Goal: Transaction & Acquisition: Book appointment/travel/reservation

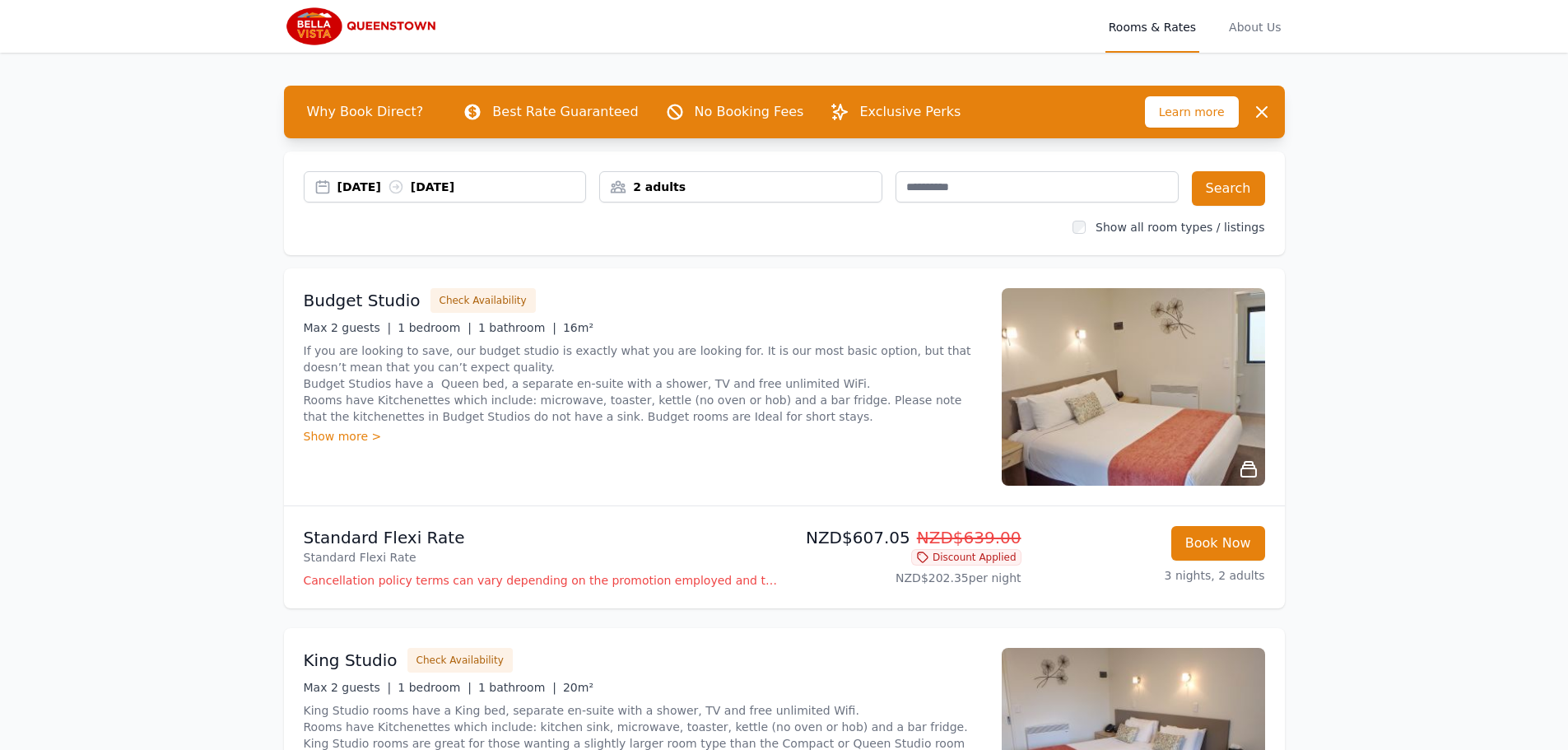
click at [358, 185] on div "[DATE] [DATE]" at bounding box center [462, 186] width 249 height 16
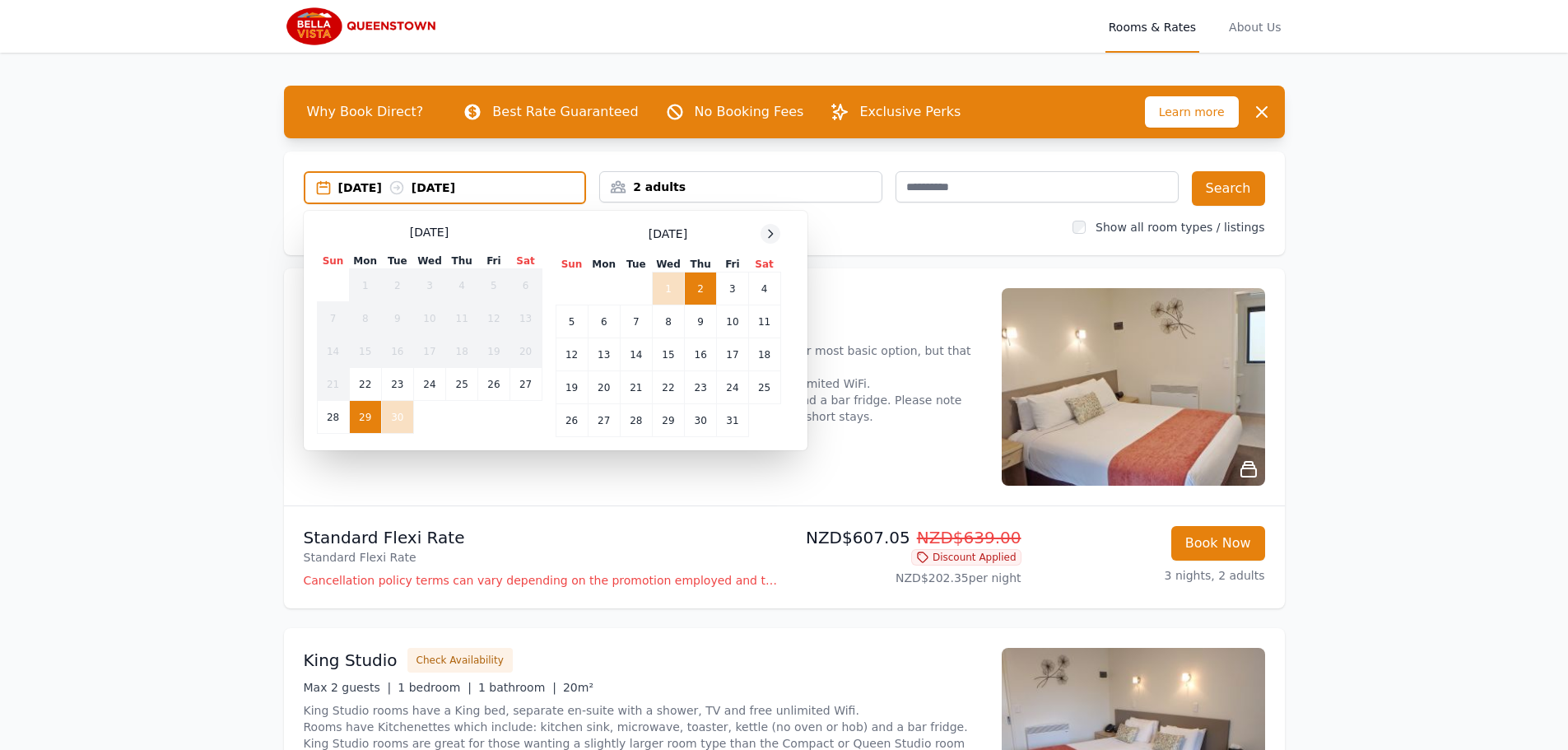
click at [771, 234] on icon at bounding box center [770, 233] width 14 height 14
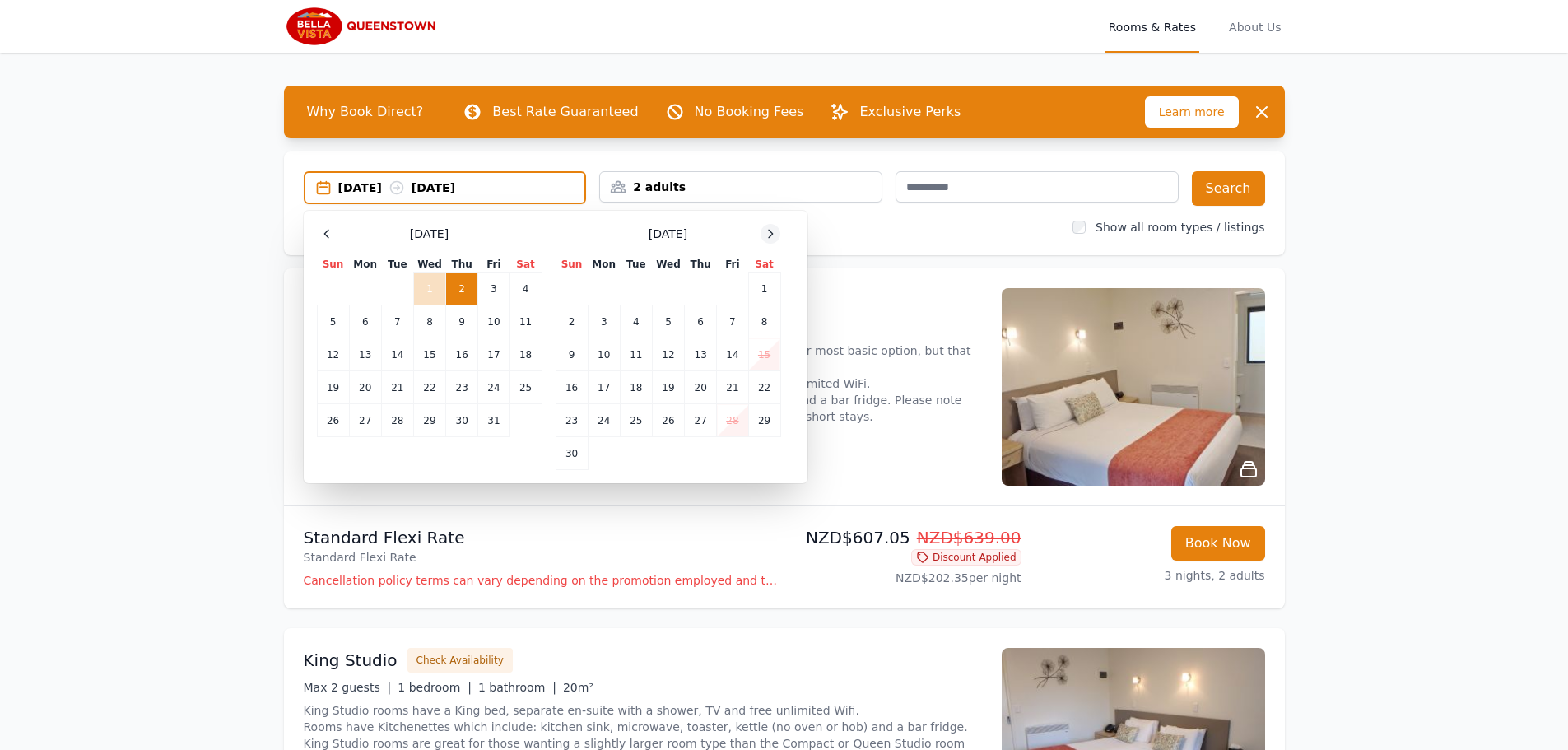
click at [771, 234] on icon at bounding box center [770, 233] width 14 height 14
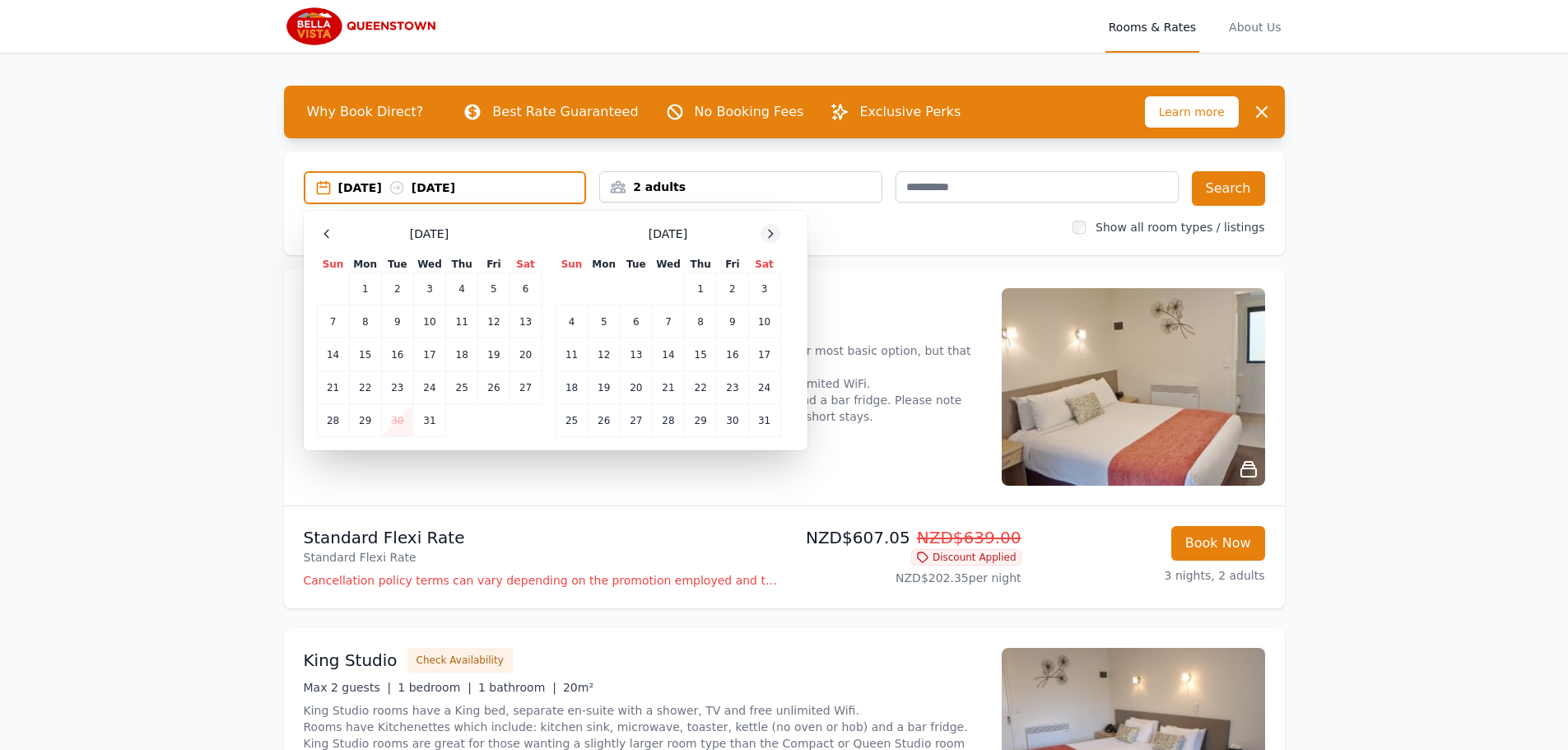
click at [771, 234] on icon at bounding box center [770, 233] width 14 height 14
click at [435, 394] on td "25" at bounding box center [430, 387] width 32 height 33
click at [495, 388] on td "27" at bounding box center [494, 387] width 32 height 33
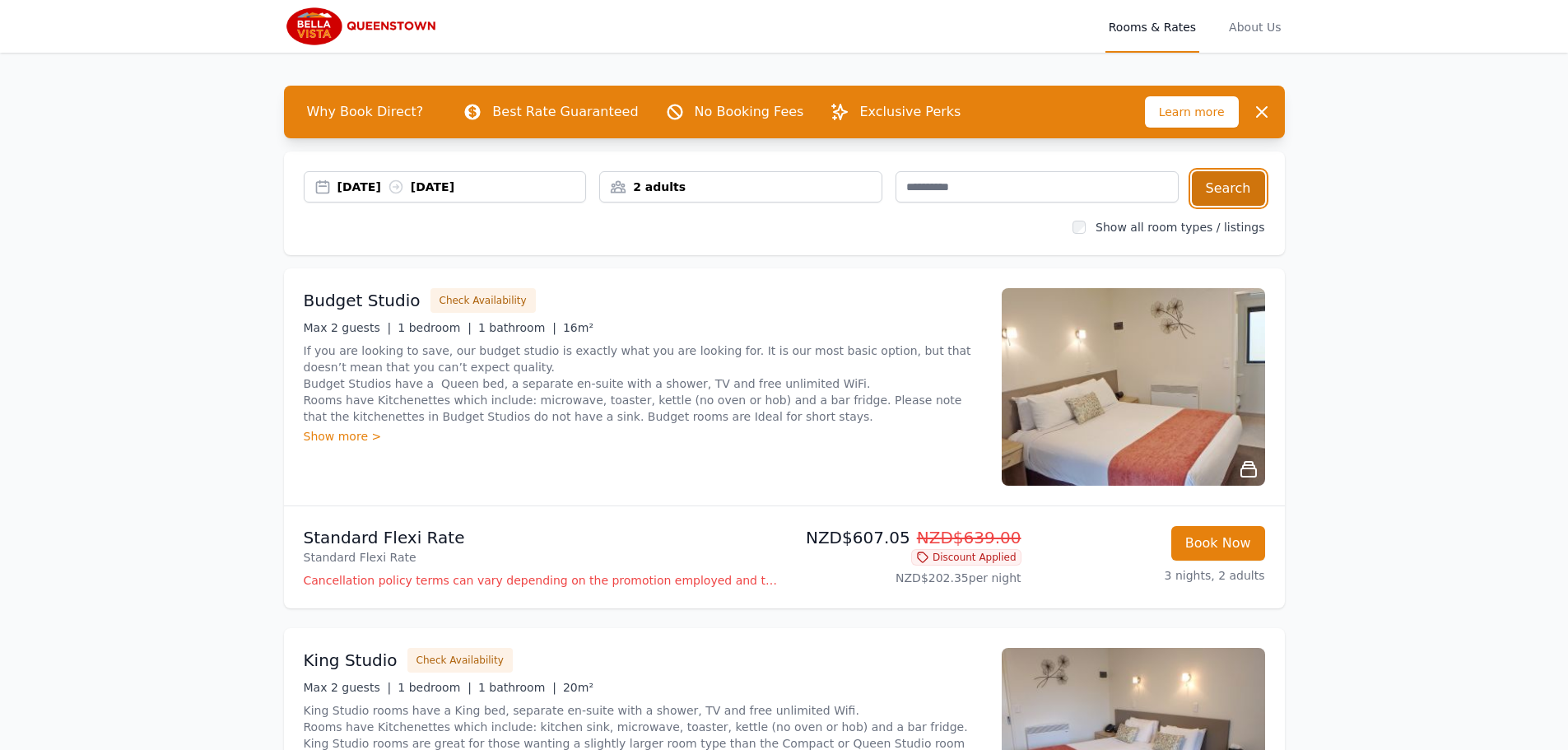
click at [1231, 189] on button "Search" at bounding box center [1228, 188] width 73 height 34
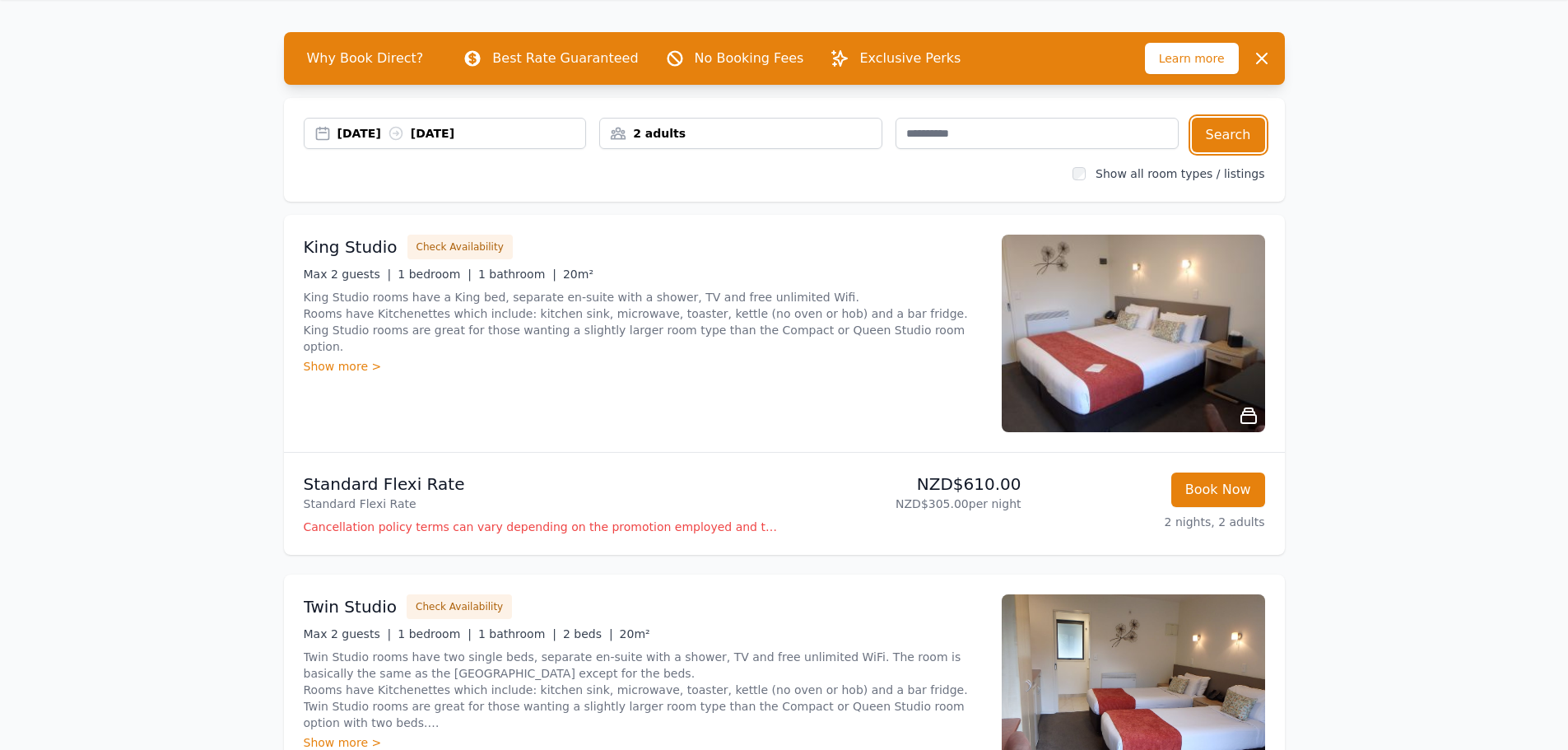
scroll to position [82, 0]
